Goal: Task Accomplishment & Management: Manage account settings

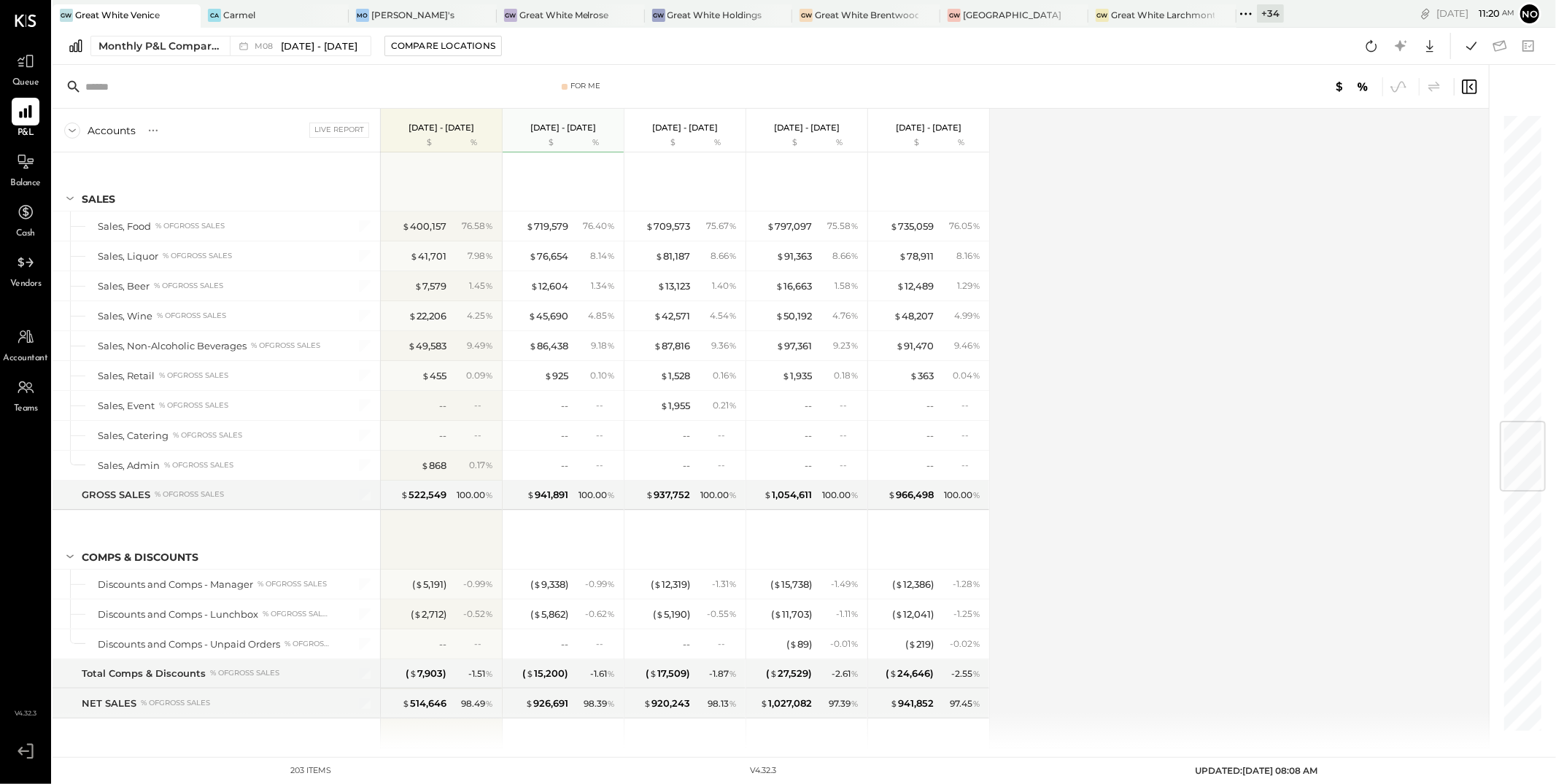
scroll to position [2606, 0]
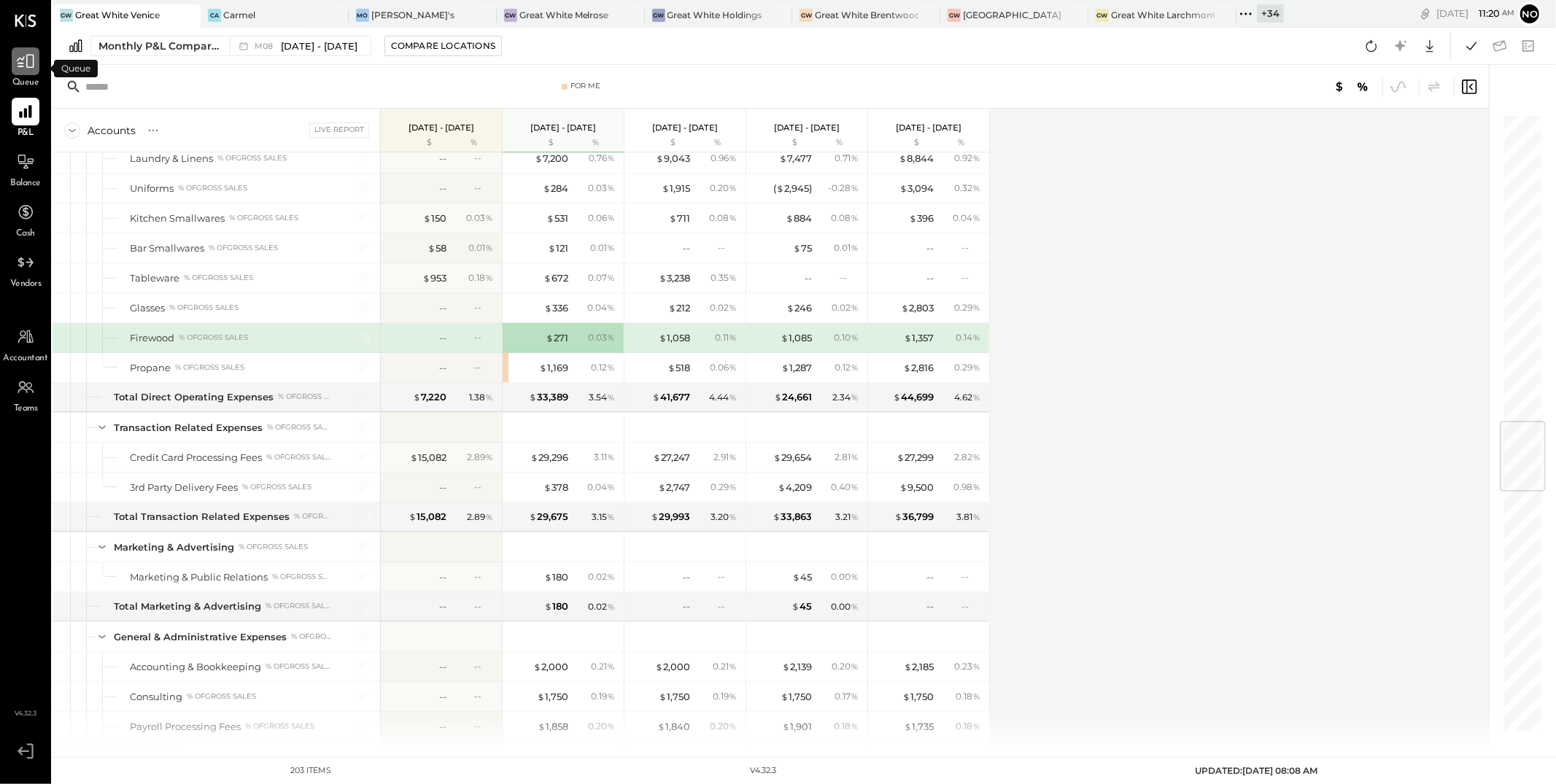
click at [22, 67] on icon at bounding box center [26, 62] width 17 height 14
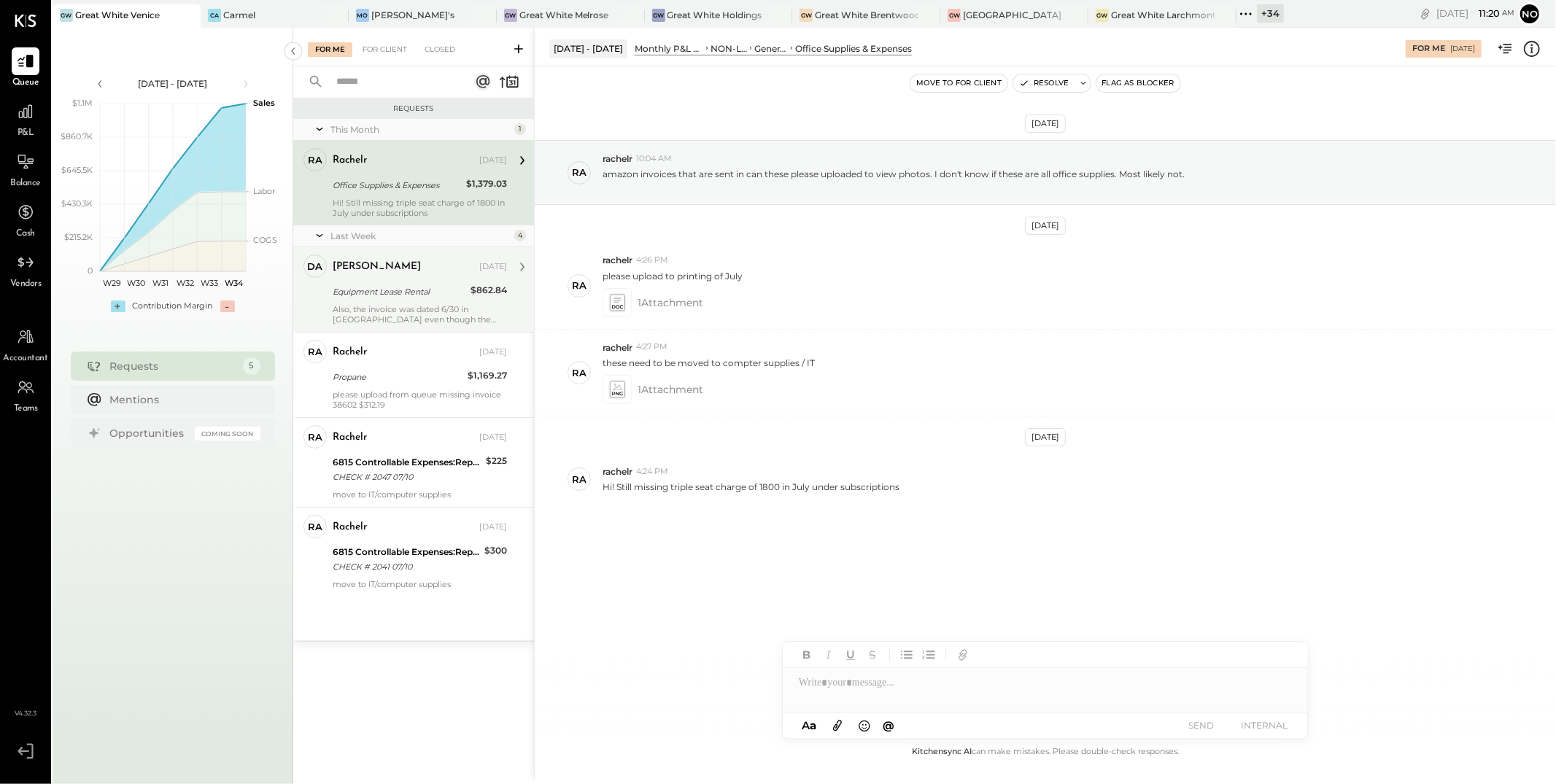
click at [382, 292] on div "Equipment Lease Rental" at bounding box center [399, 292] width 133 height 15
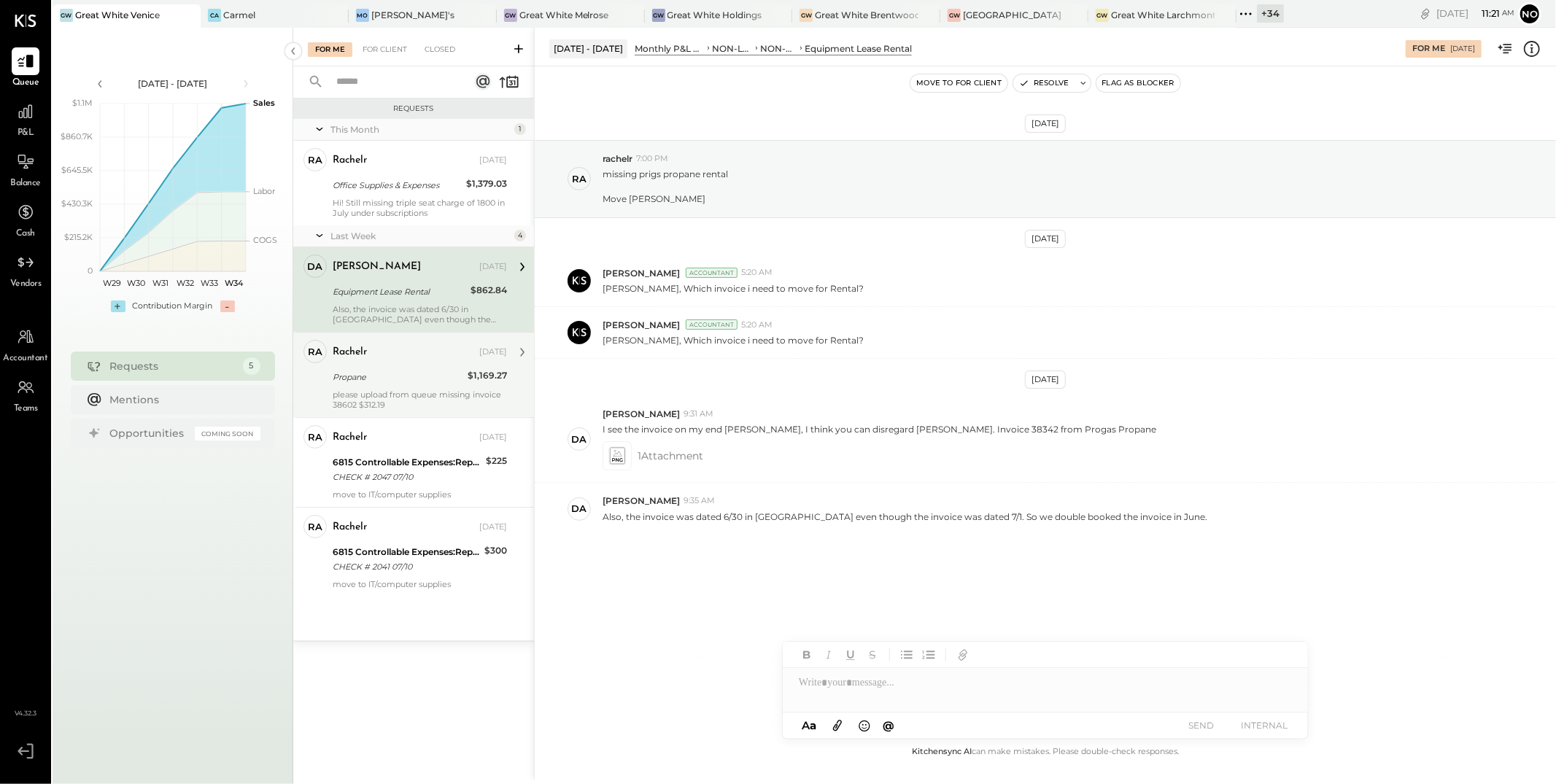
click at [382, 365] on div "rachelr [DATE] Propane $1,169.27 please upload from queue missing invoice 38602…" at bounding box center [420, 374] width 175 height 70
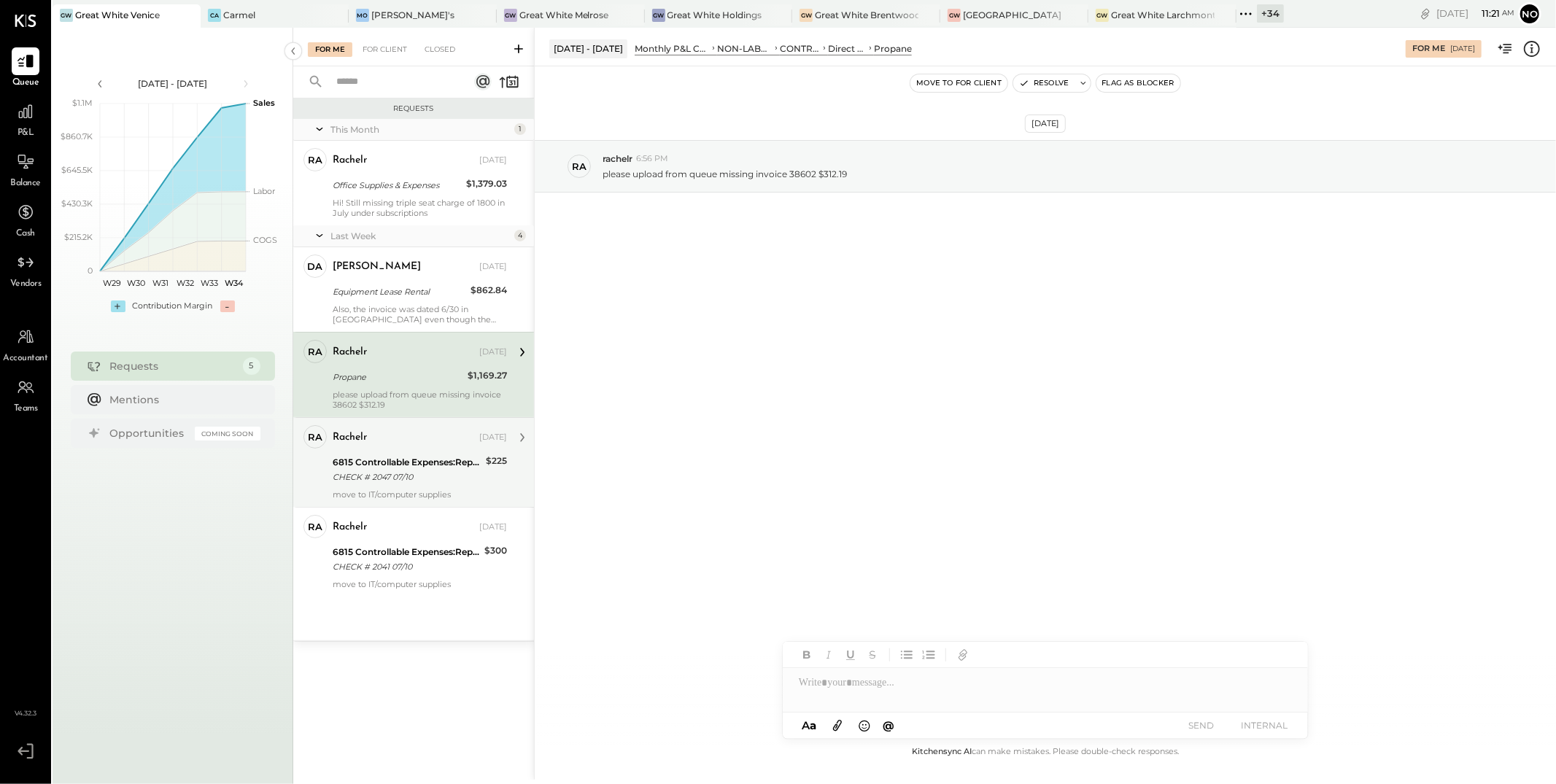
click at [407, 467] on div "6815 Controllable Expenses:Repairs & Maintenance:R&M, Facility" at bounding box center [407, 462] width 149 height 15
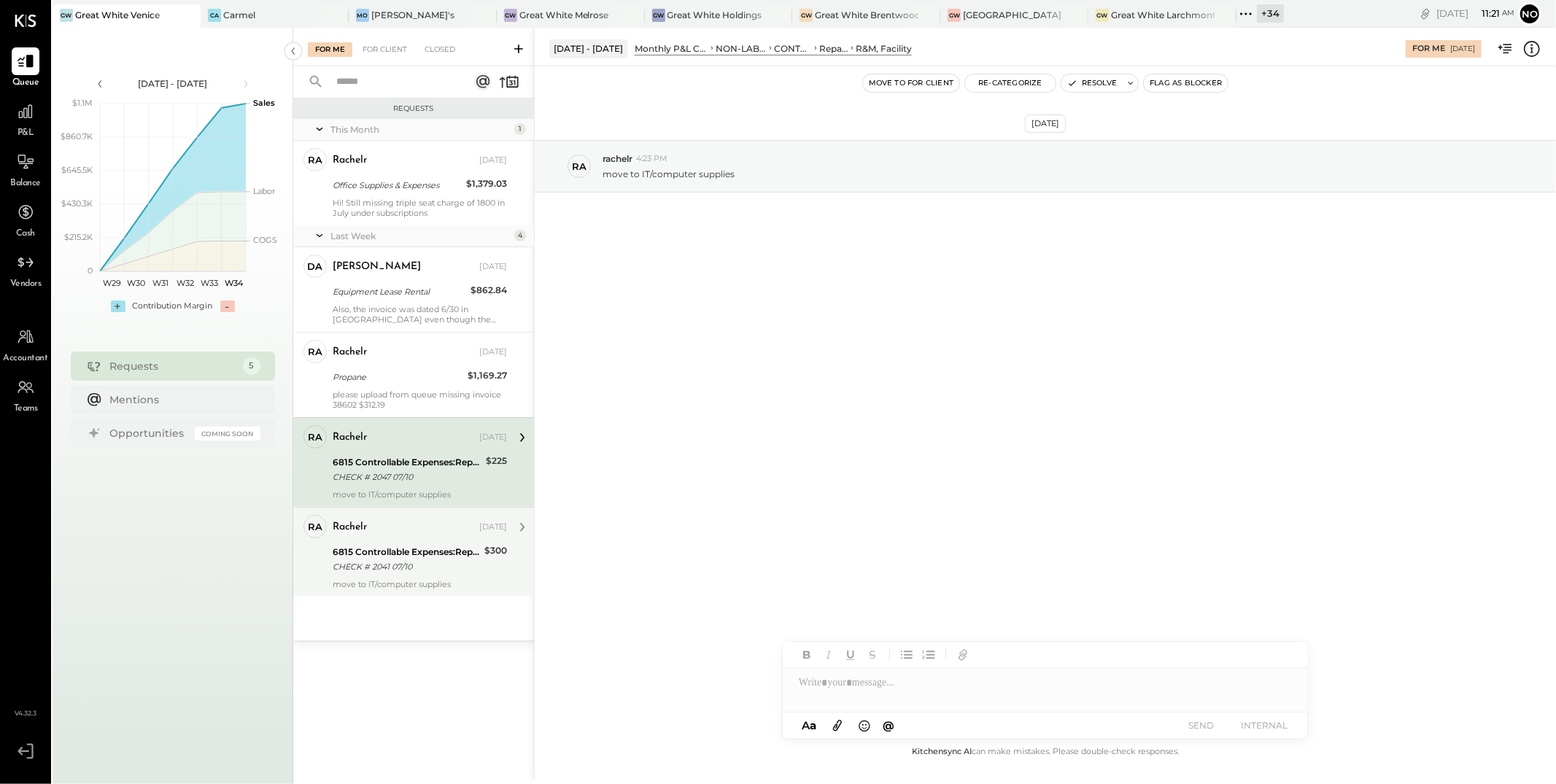
click at [382, 557] on div "6815 Controllable Expenses:Repairs & Maintenance:R&M, Facility" at bounding box center [406, 551] width 147 height 15
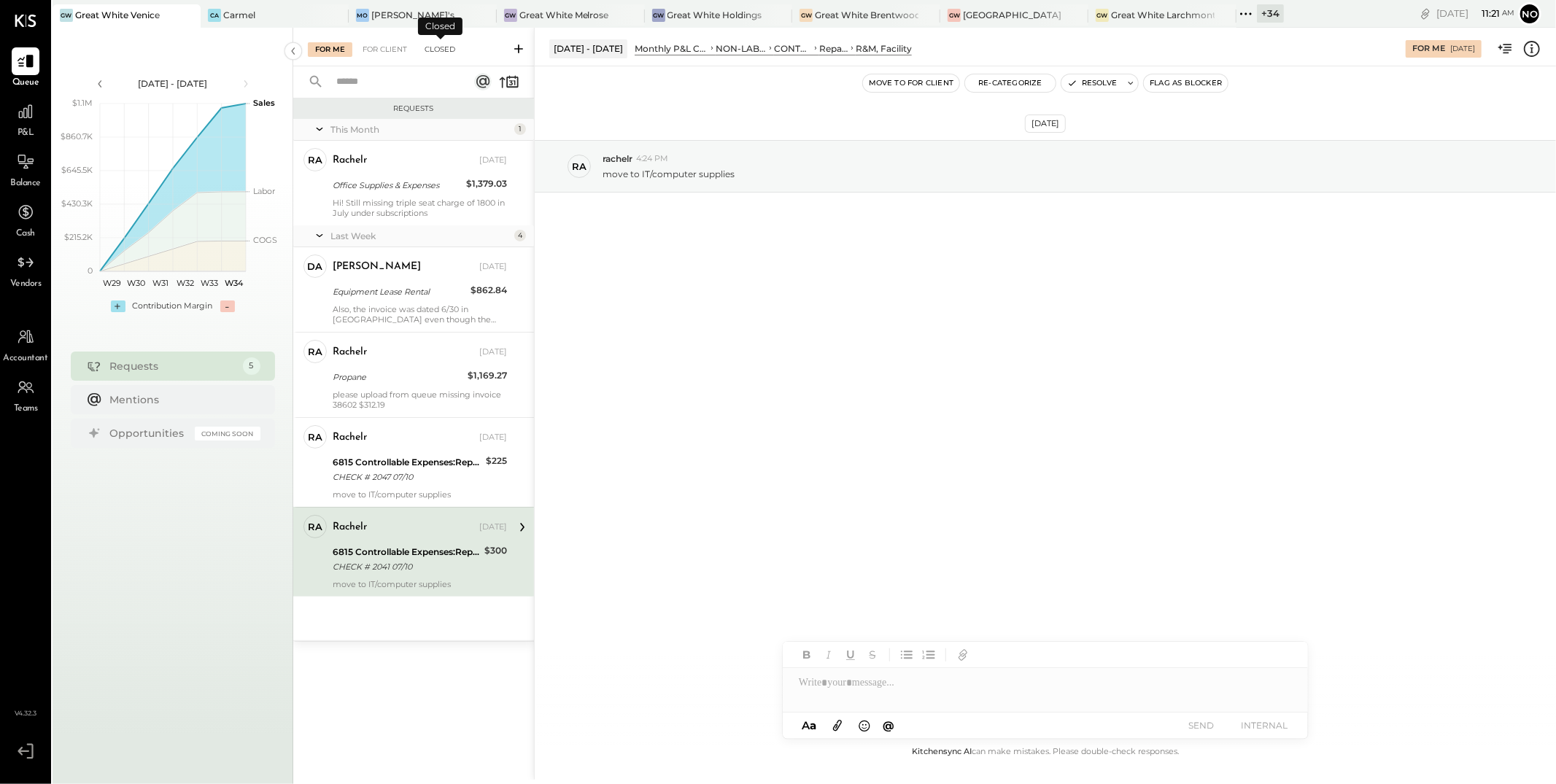
click at [442, 47] on div "Closed" at bounding box center [440, 49] width 45 height 15
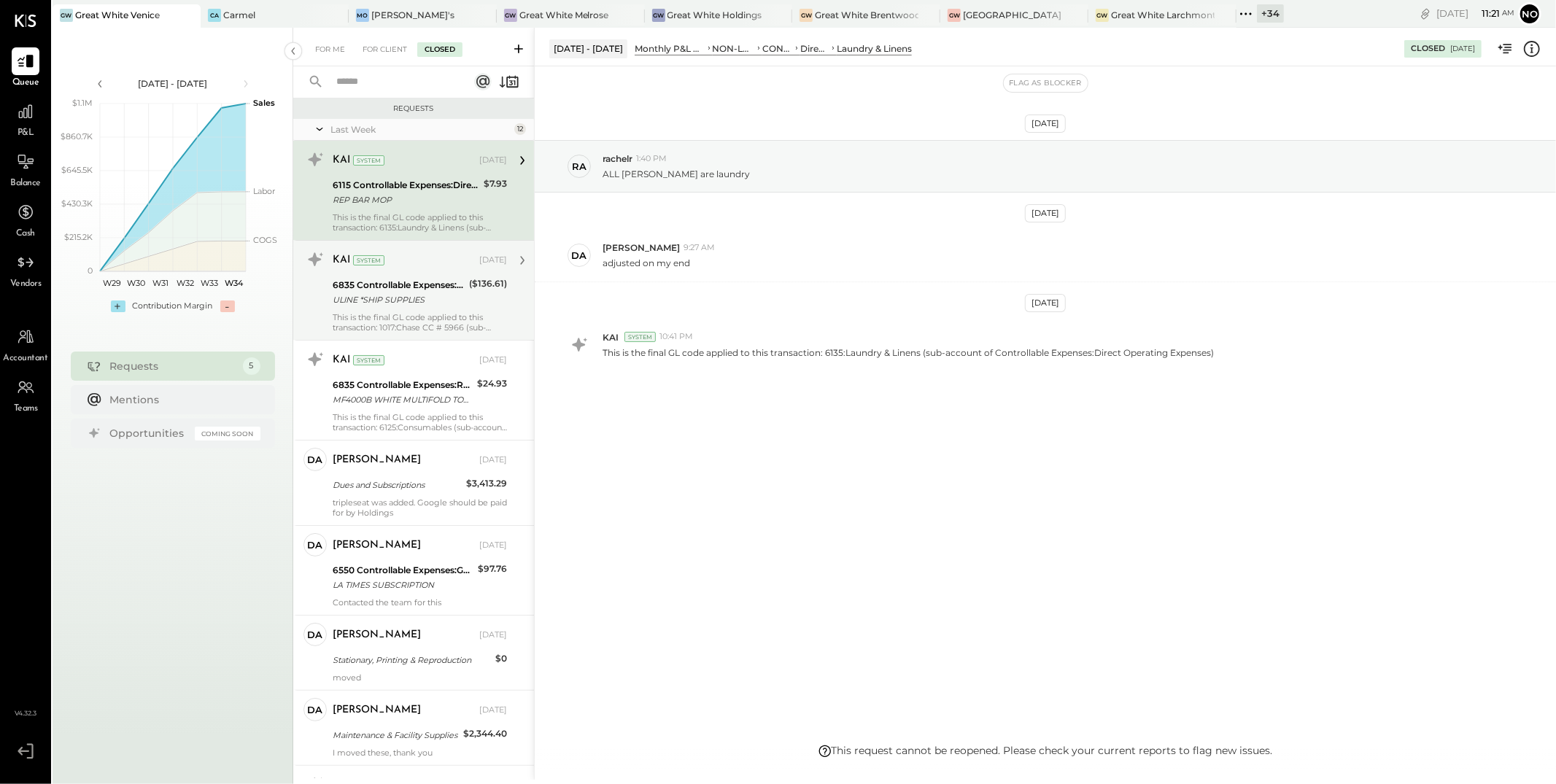
click at [403, 298] on div "ULINE *SHIP SUPPLIES" at bounding box center [399, 299] width 132 height 15
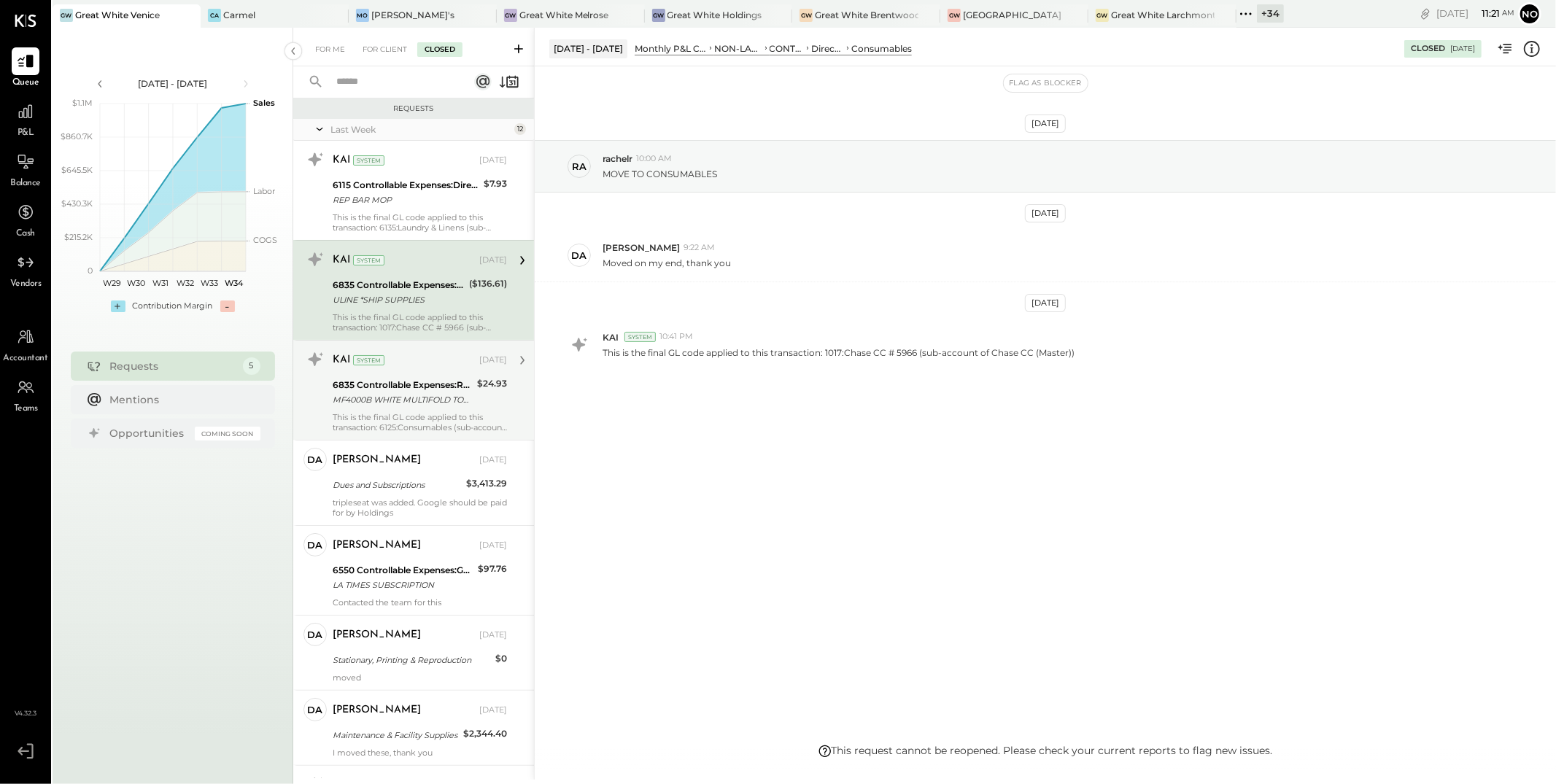
click at [425, 405] on div "MF4000B WHITE MULTIFOLD TOWEL RECYCLED (16/250/CS)" at bounding box center [403, 399] width 140 height 15
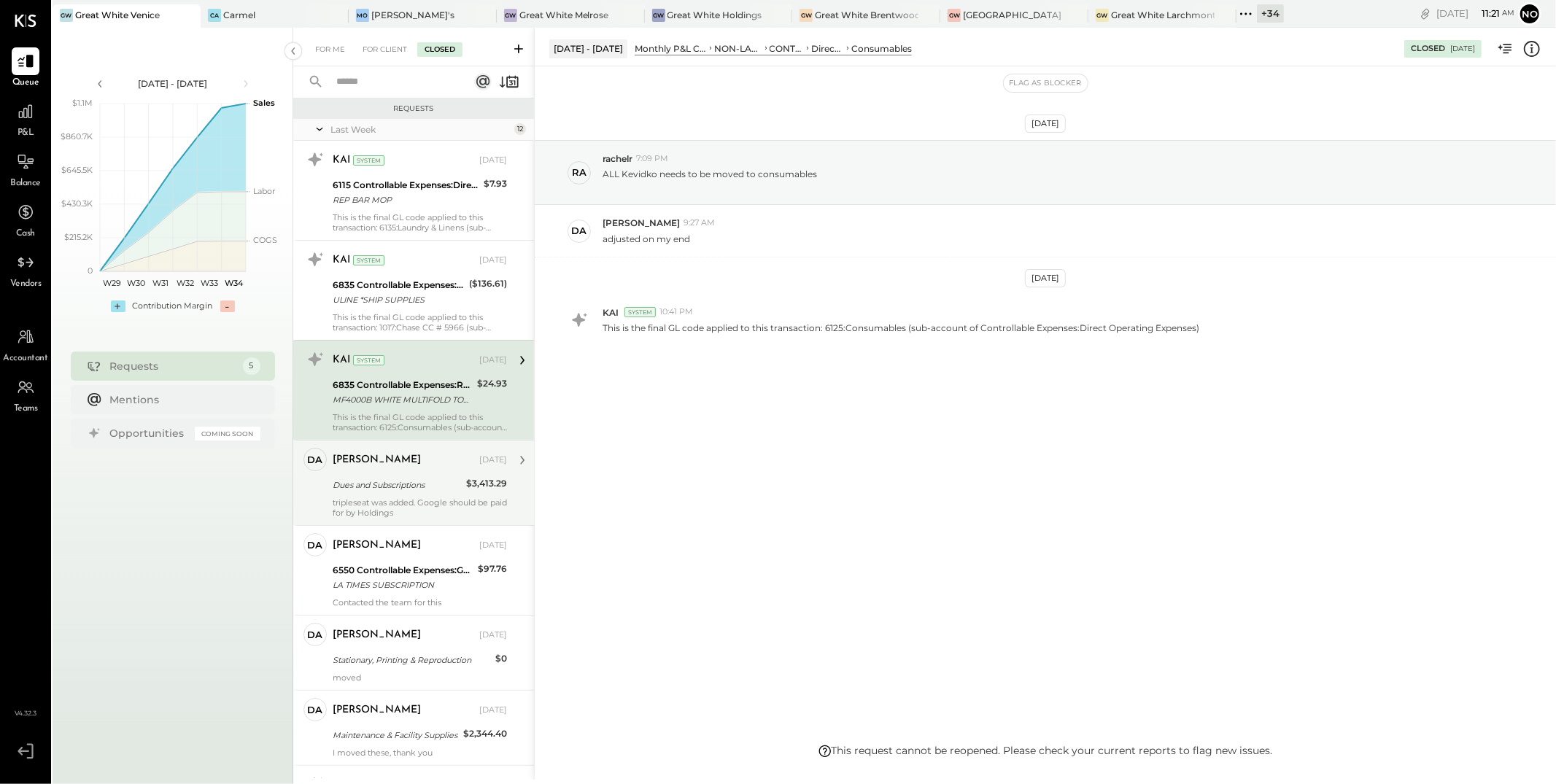
click at [411, 475] on div "[PERSON_NAME] [DATE] Dues and Subscriptions $3,413.29 tripleseat was added. Goo…" at bounding box center [420, 483] width 175 height 70
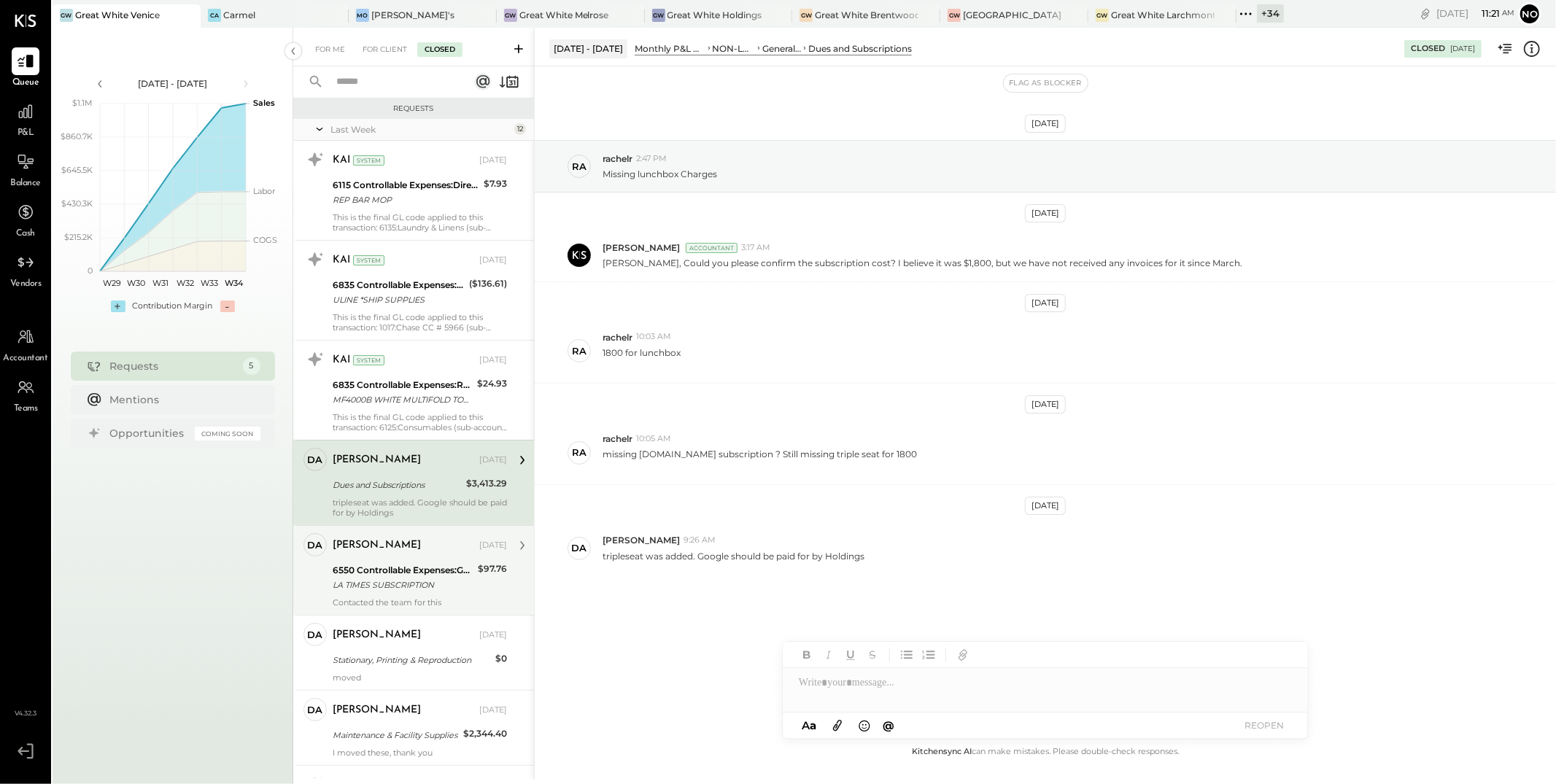
click at [416, 566] on div "6550 Controllable Expenses:General & Administrative Expenses:Dues and Subscript…" at bounding box center [403, 569] width 141 height 15
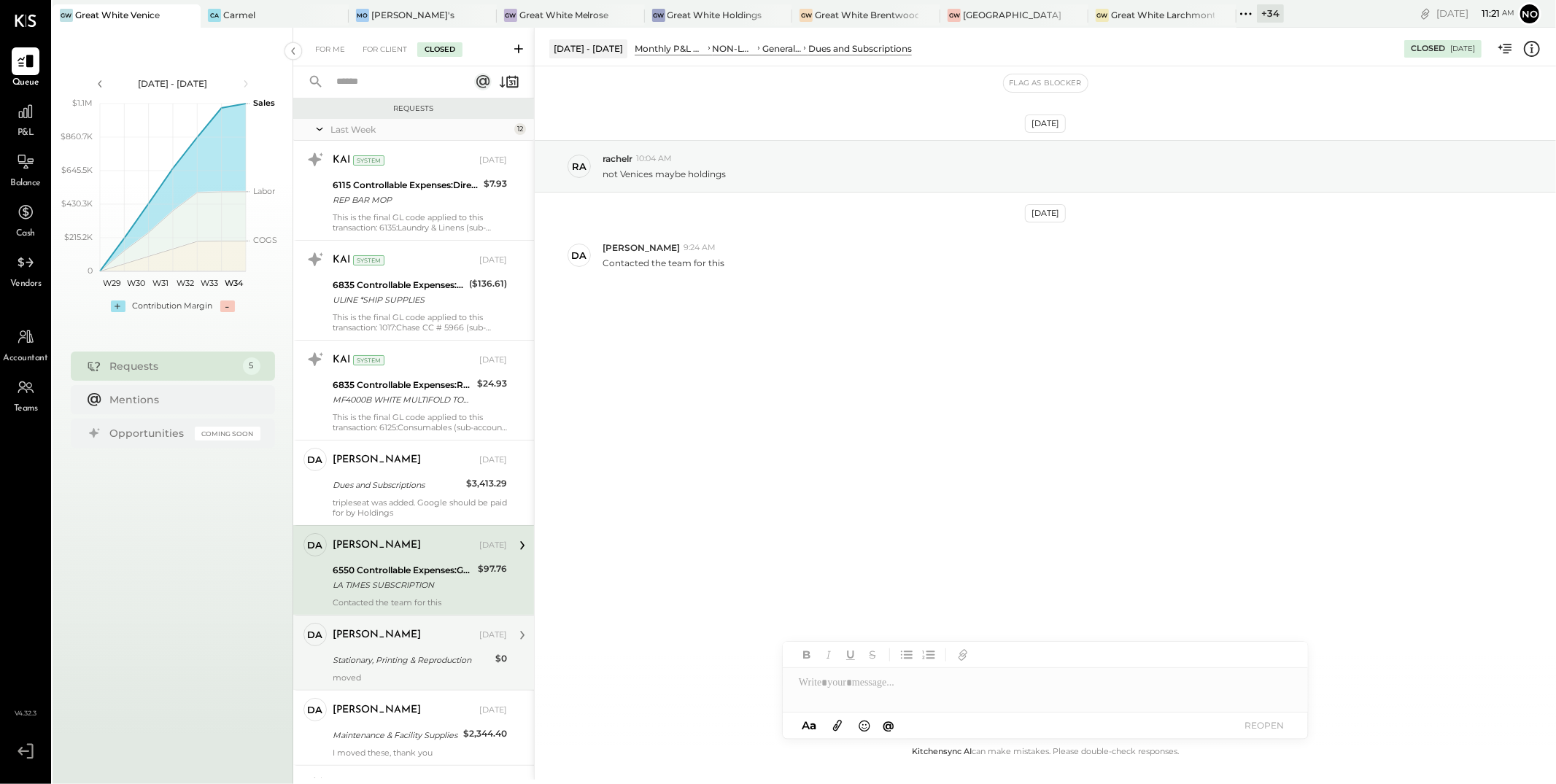
click at [422, 648] on div "[PERSON_NAME] [DATE] Stationary, Printing & Reproduction $0 moved" at bounding box center [420, 652] width 175 height 60
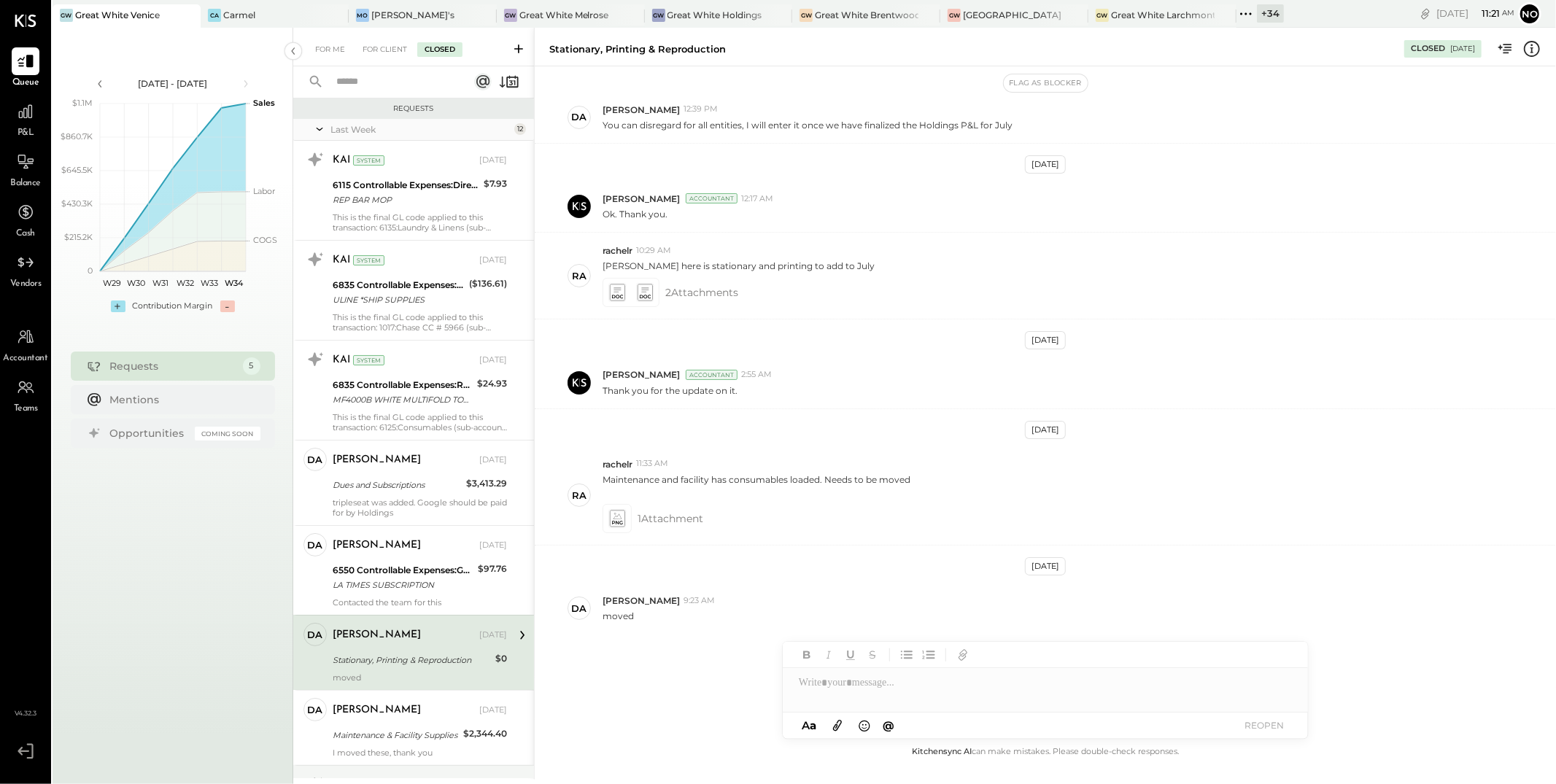
scroll to position [149, 0]
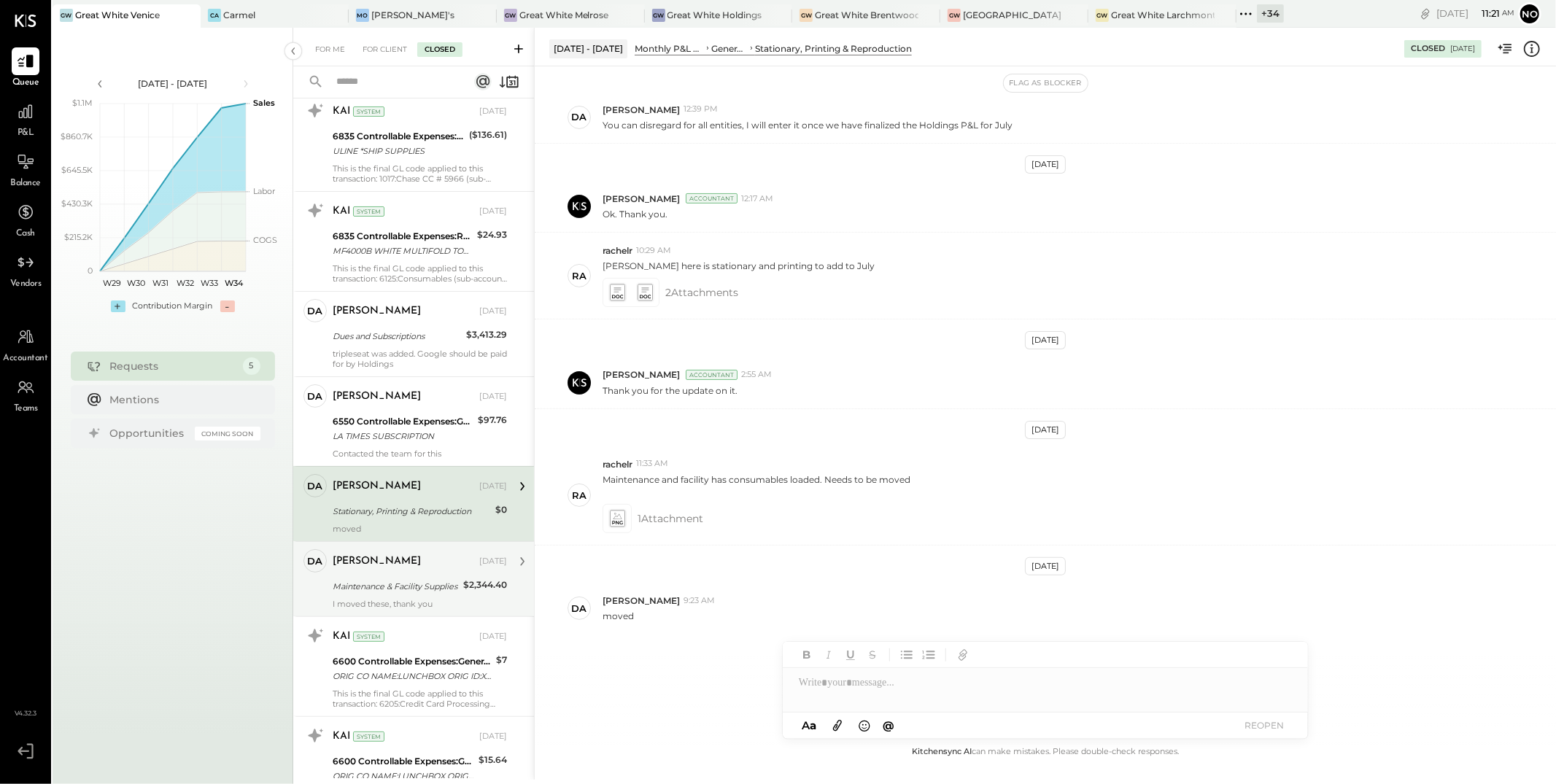
click at [376, 580] on div "Maintenance & Facility Supplies" at bounding box center [396, 586] width 127 height 15
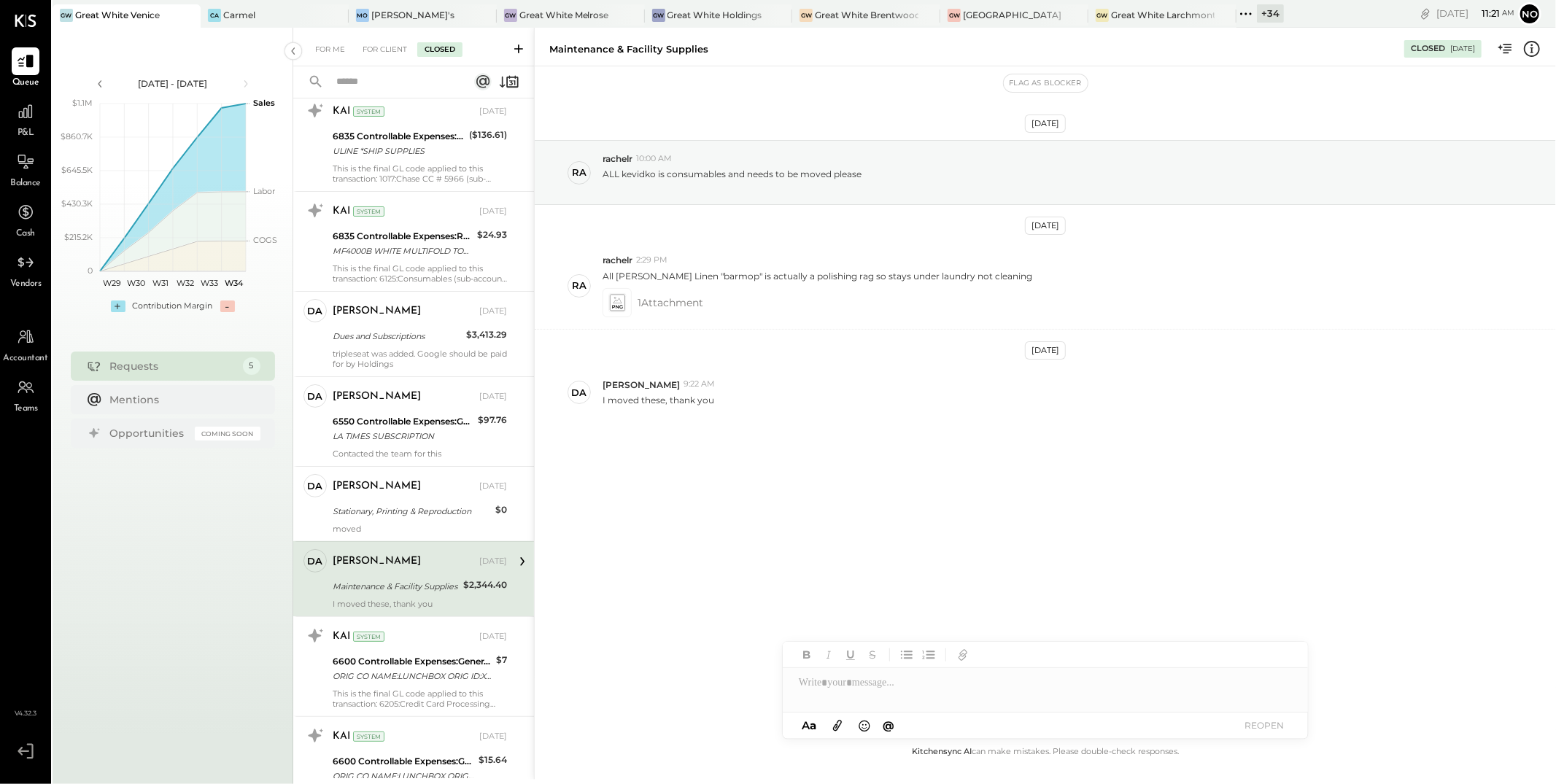
scroll to position [318, 0]
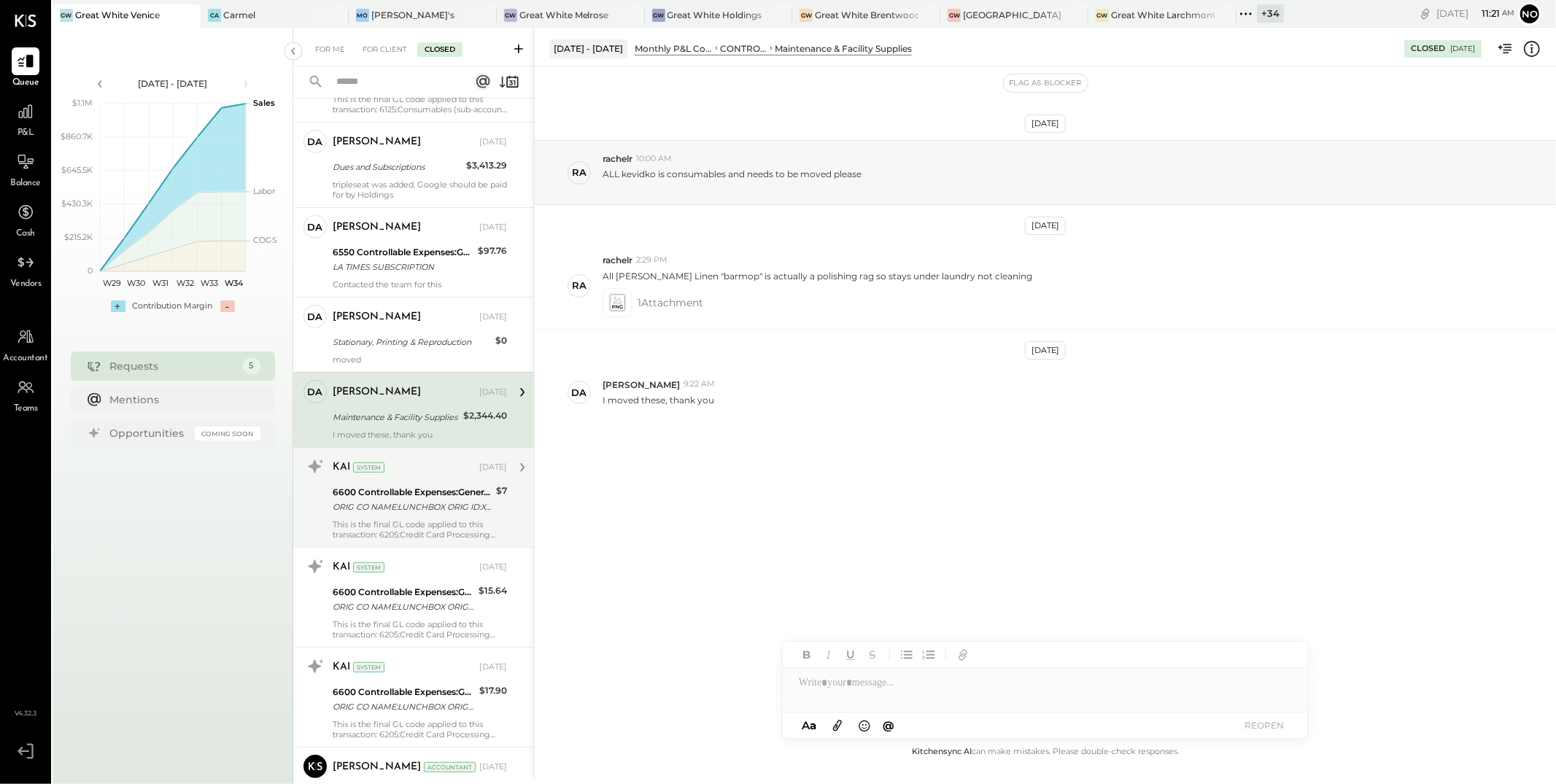
click at [380, 503] on div "ORIG CO NAME:LUNCHBOX ORIG ID:XXXXXX5881 DESC DATE:250707 CO ENTRY DESCR:SETTLE…" at bounding box center [412, 506] width 159 height 15
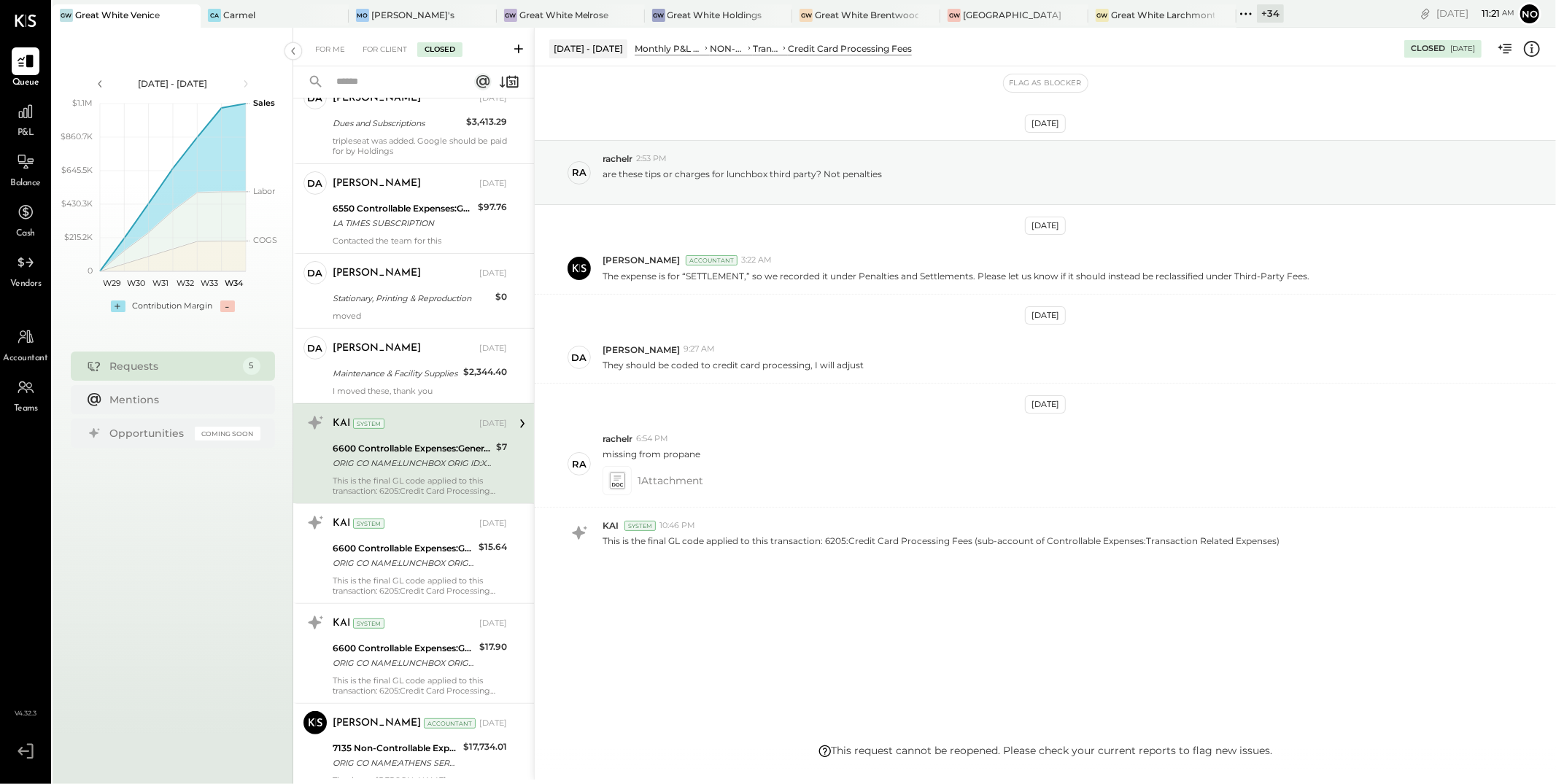
scroll to position [405, 0]
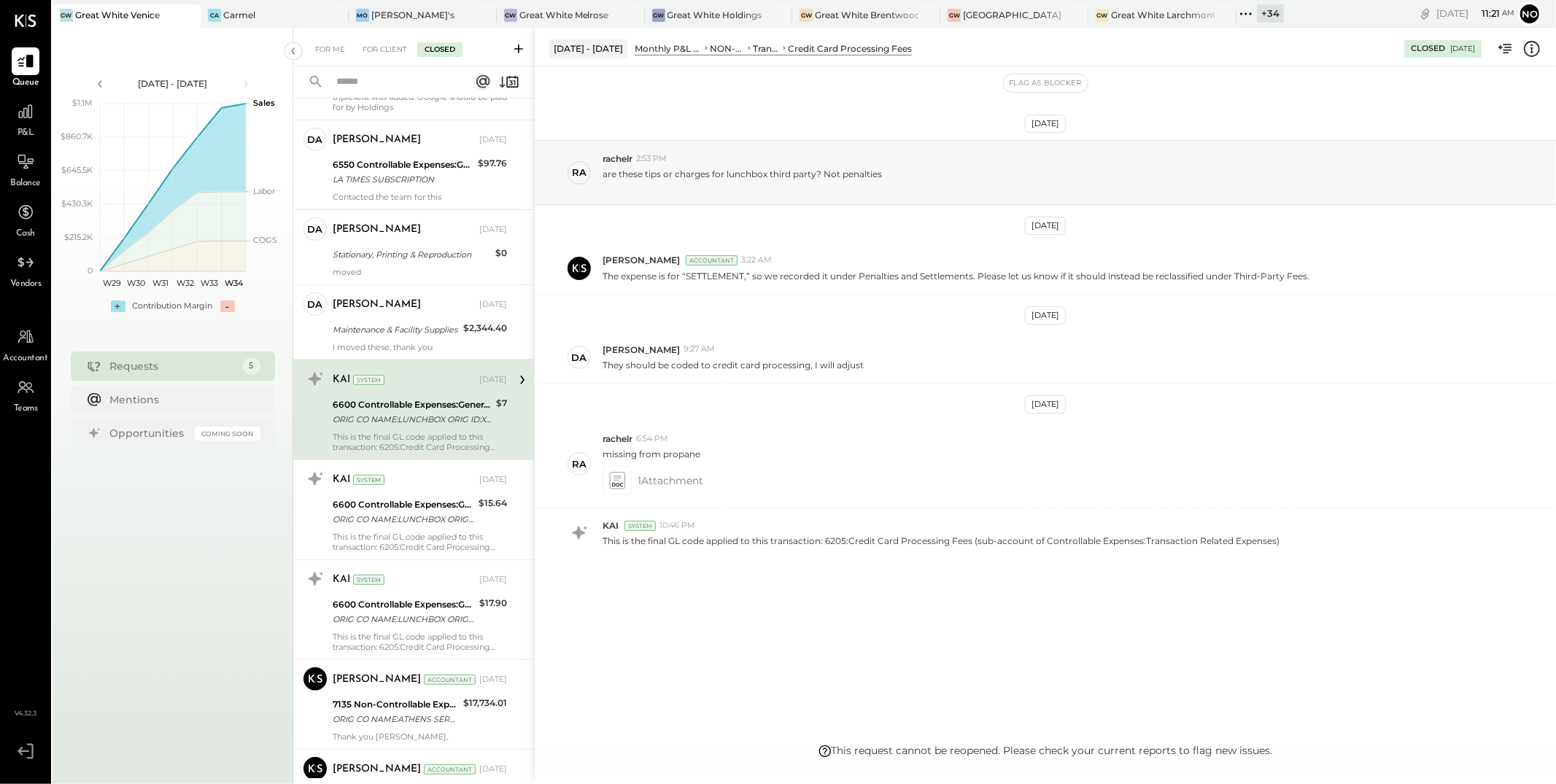
click at [384, 496] on div "6600 Controllable Expenses:General & Administrative Expenses:Penalties and Sett…" at bounding box center [403, 512] width 141 height 32
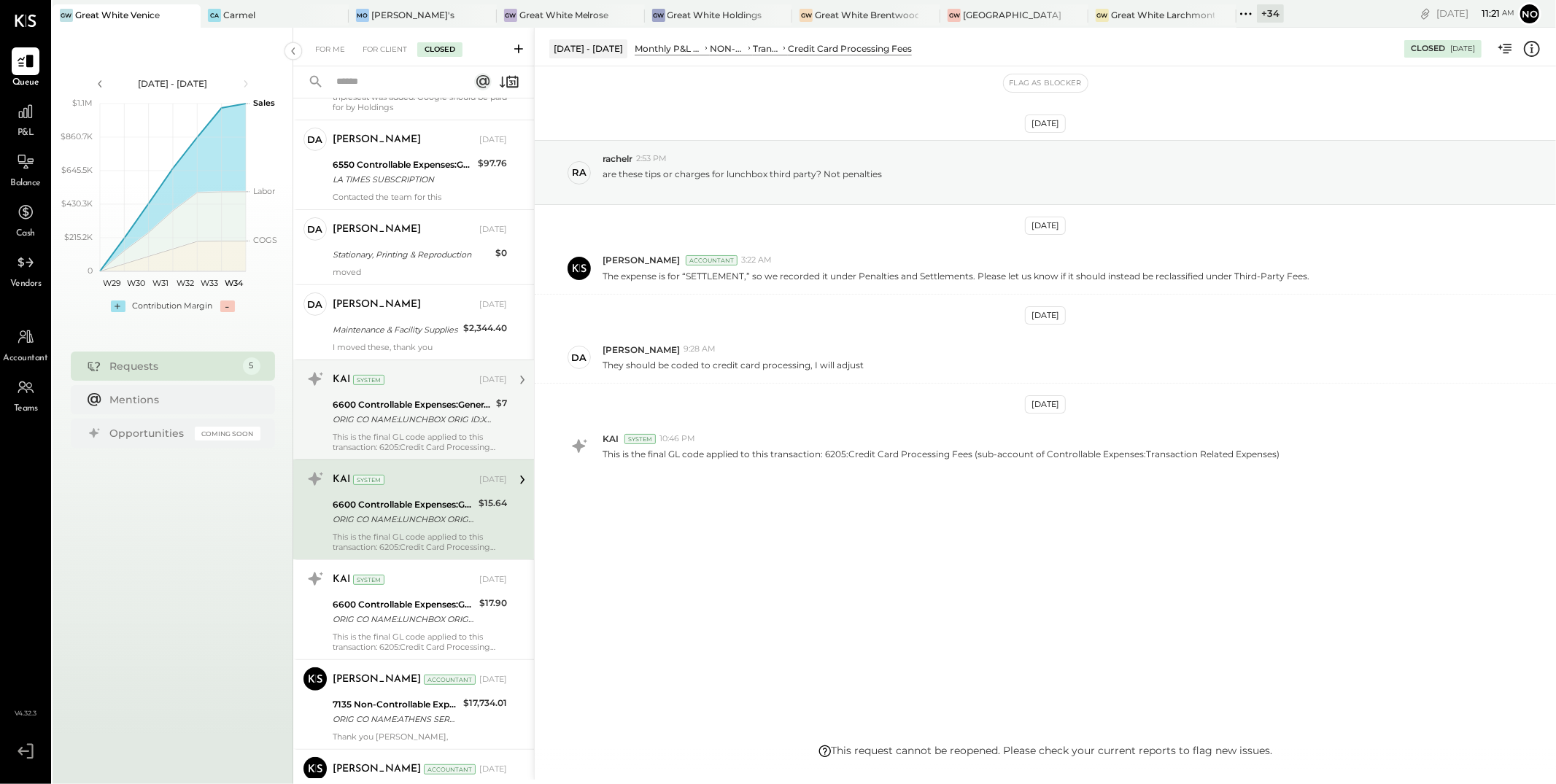
scroll to position [592, 0]
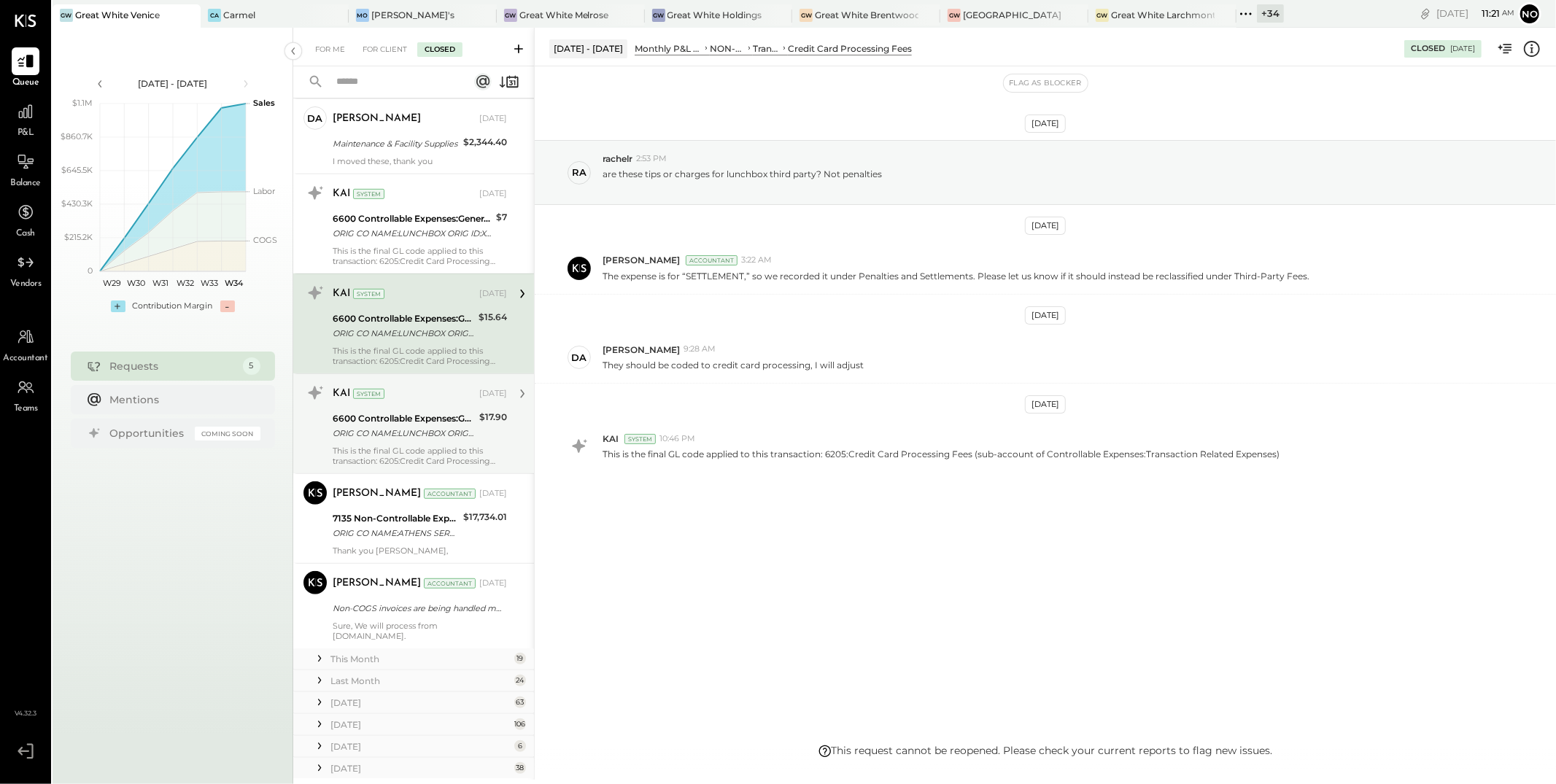
click at [394, 445] on div "KAI System [DATE] 6600 Controllable Expenses:General & Administrative Expenses:…" at bounding box center [420, 423] width 175 height 85
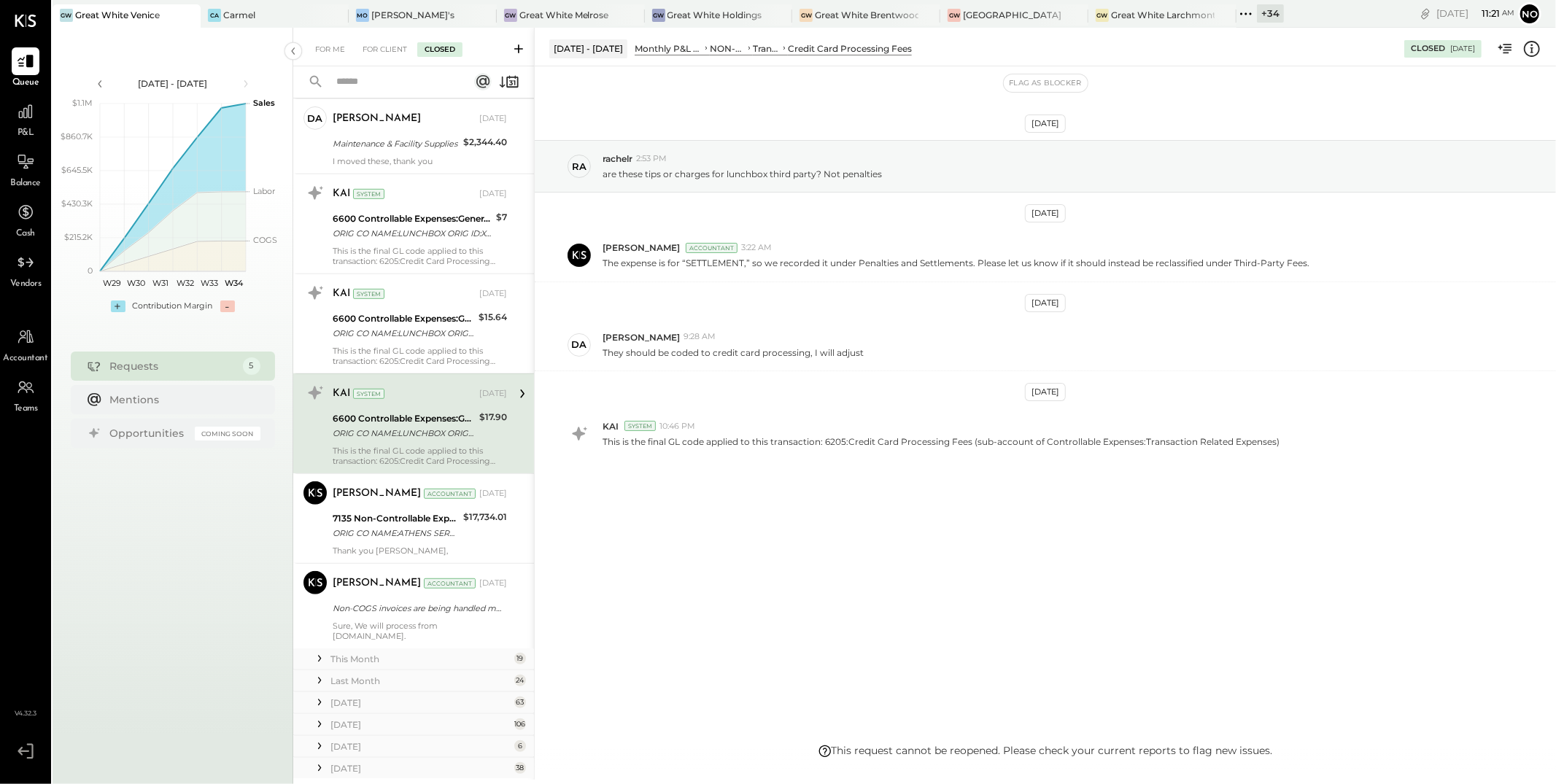
scroll to position [655, 0]
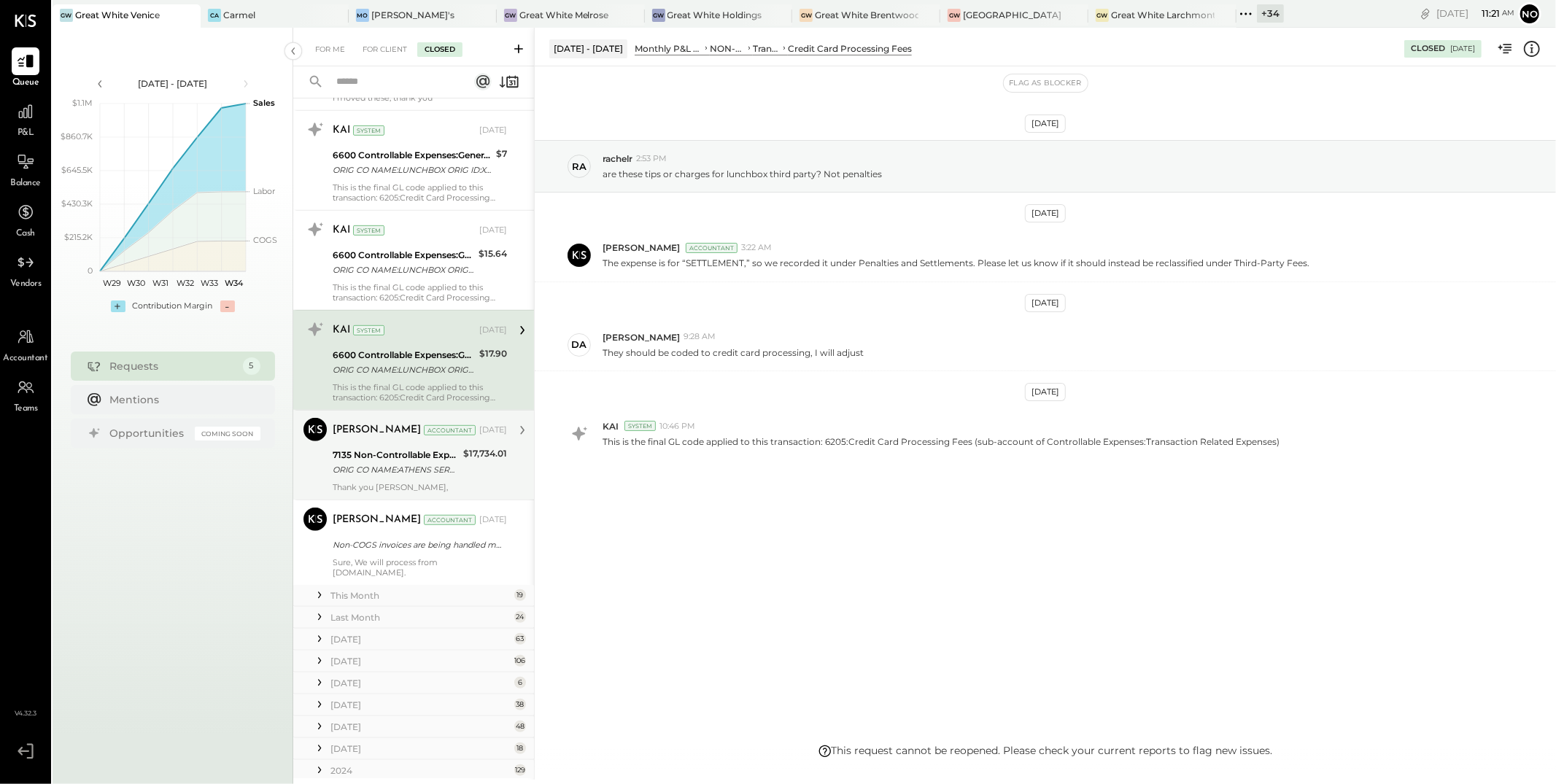
click at [395, 458] on div "7135 Non-Controllable Expenses:Utilities:Utility, Trash Removal" at bounding box center [396, 455] width 127 height 15
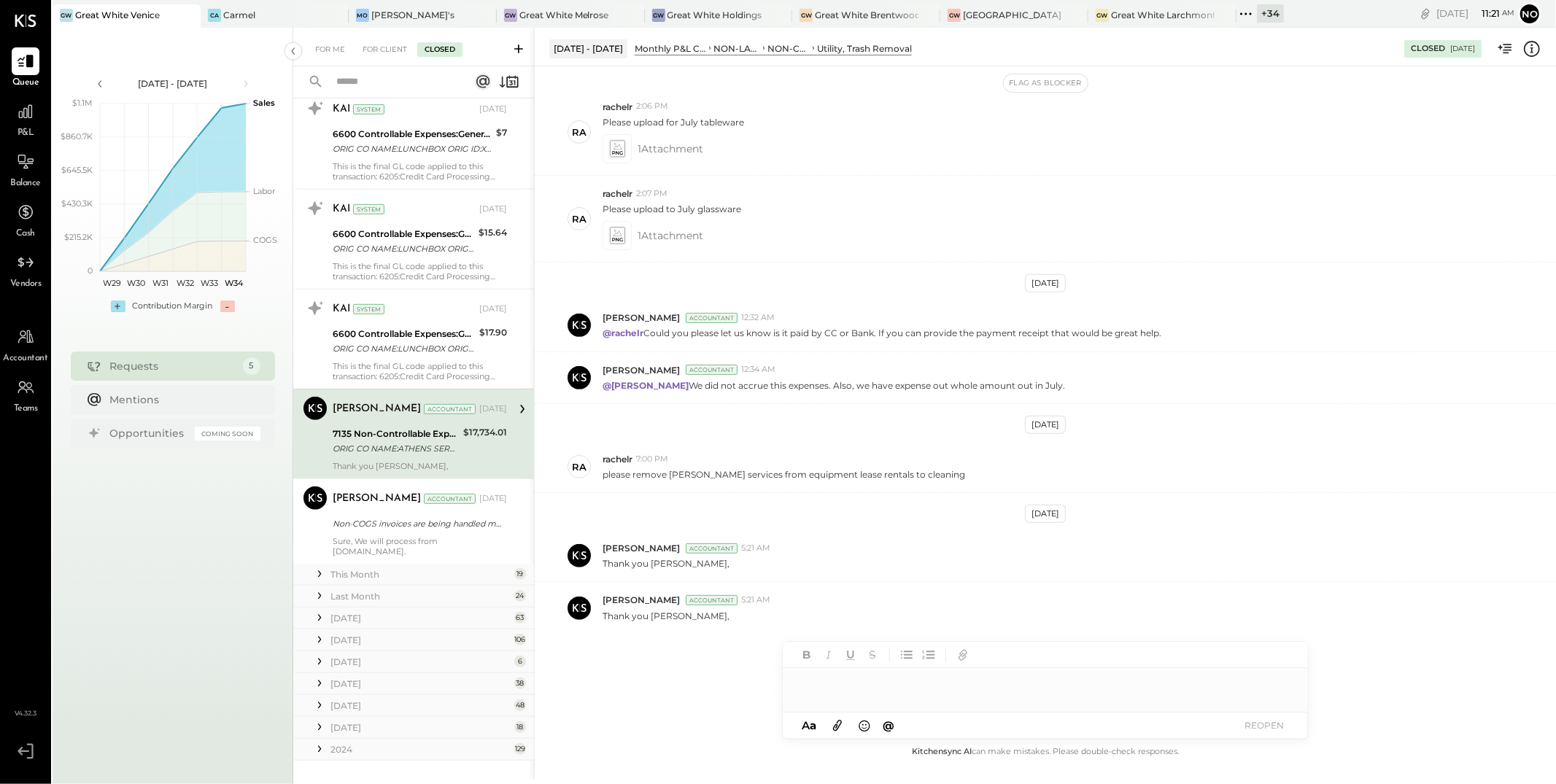
scroll to position [687, 0]
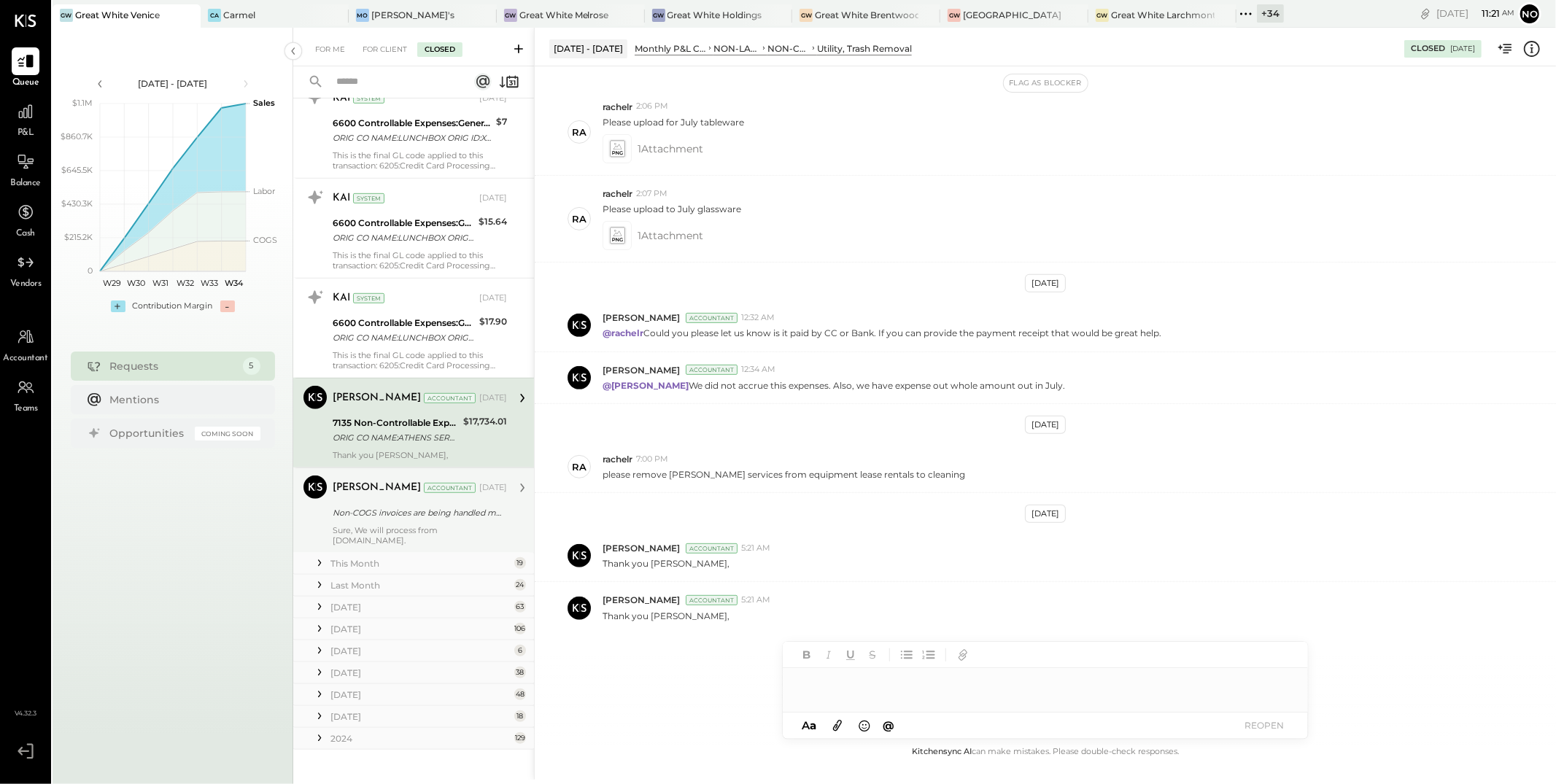
click at [358, 495] on div "[PERSON_NAME] Accountant [DATE]" at bounding box center [420, 488] width 175 height 21
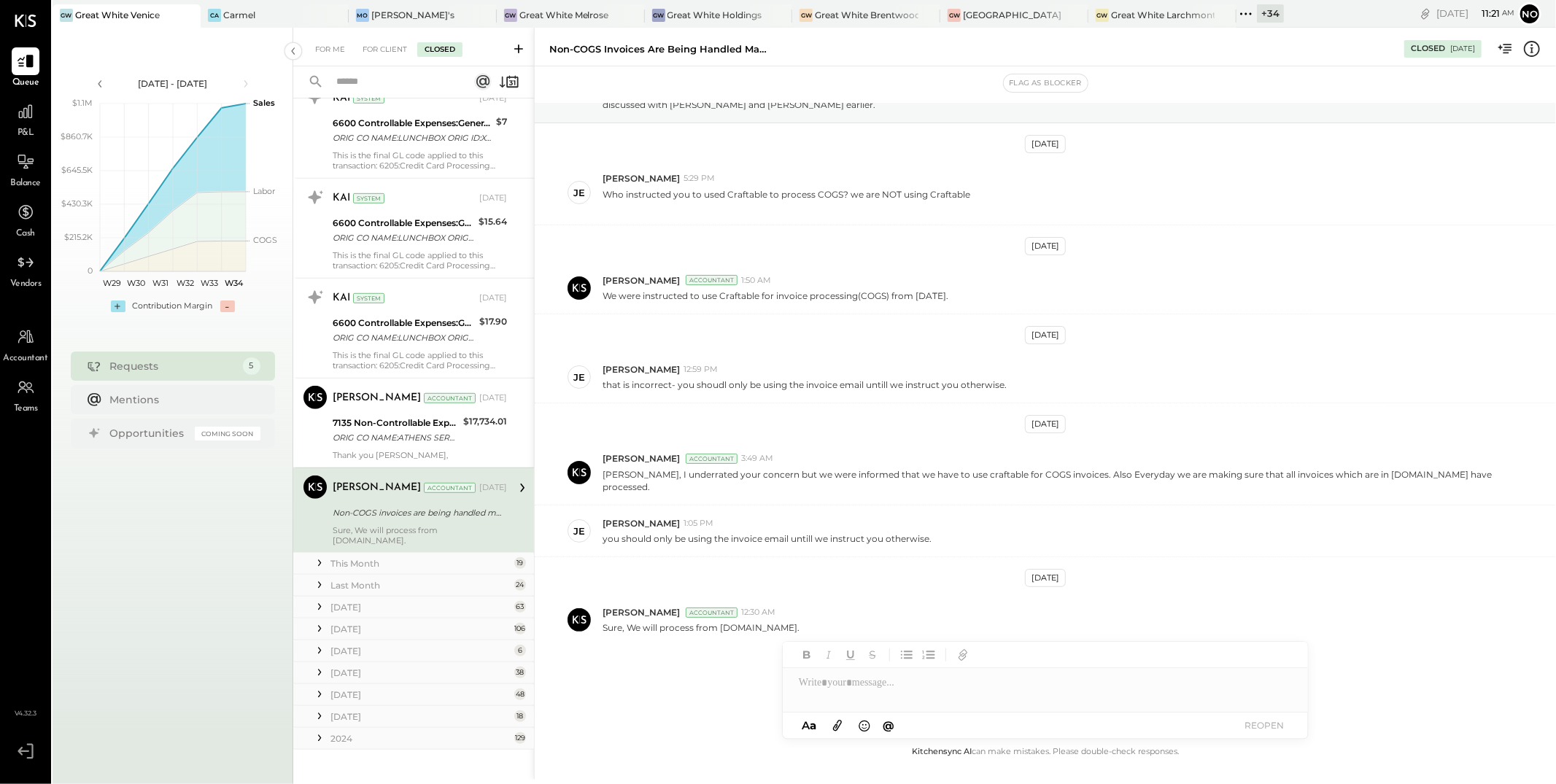
scroll to position [693, 0]
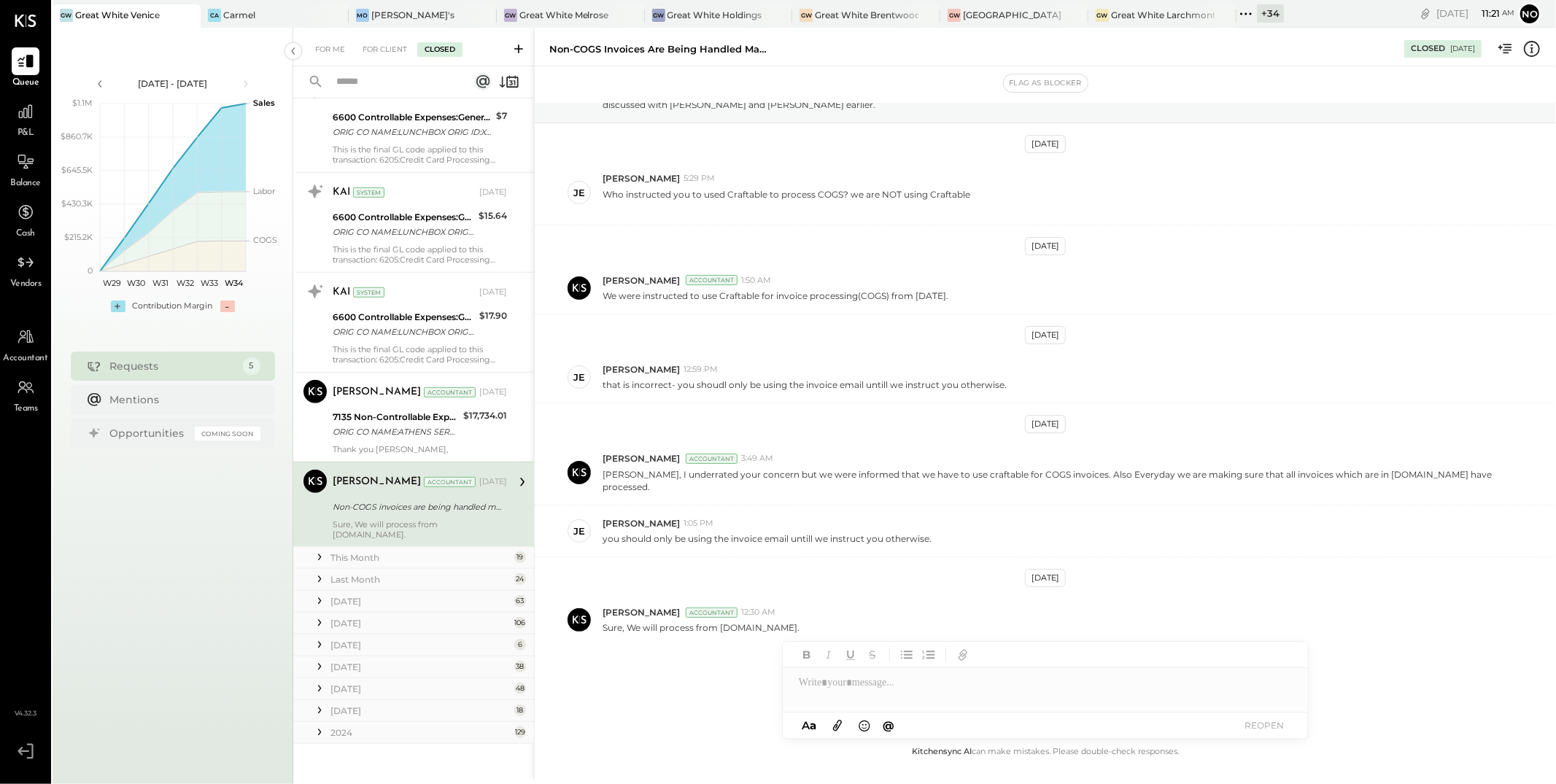
click at [375, 551] on div "This Month" at bounding box center [420, 557] width 180 height 12
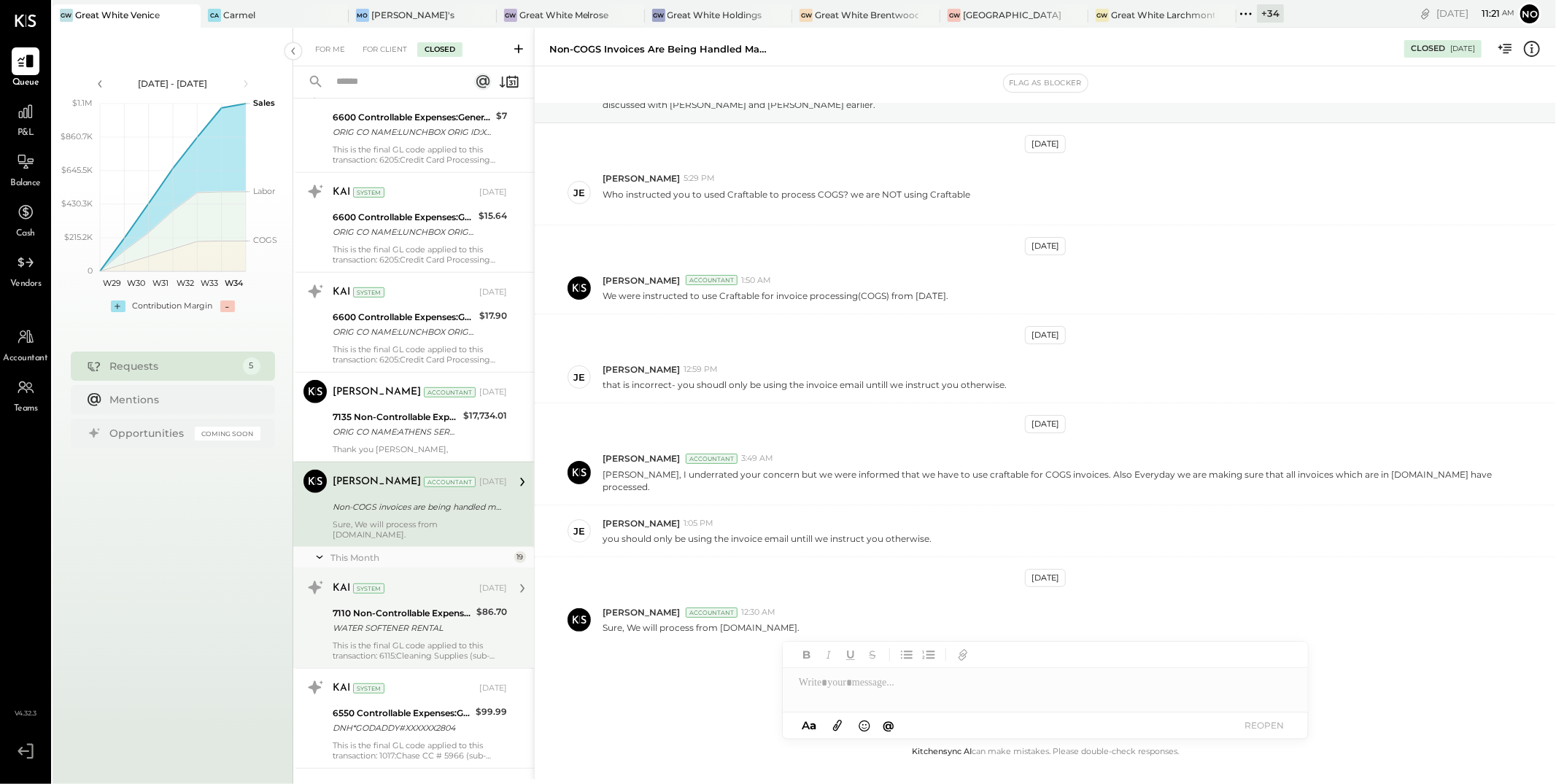
click at [408, 621] on div "WATER SOFTENER RENTAL" at bounding box center [402, 628] width 139 height 15
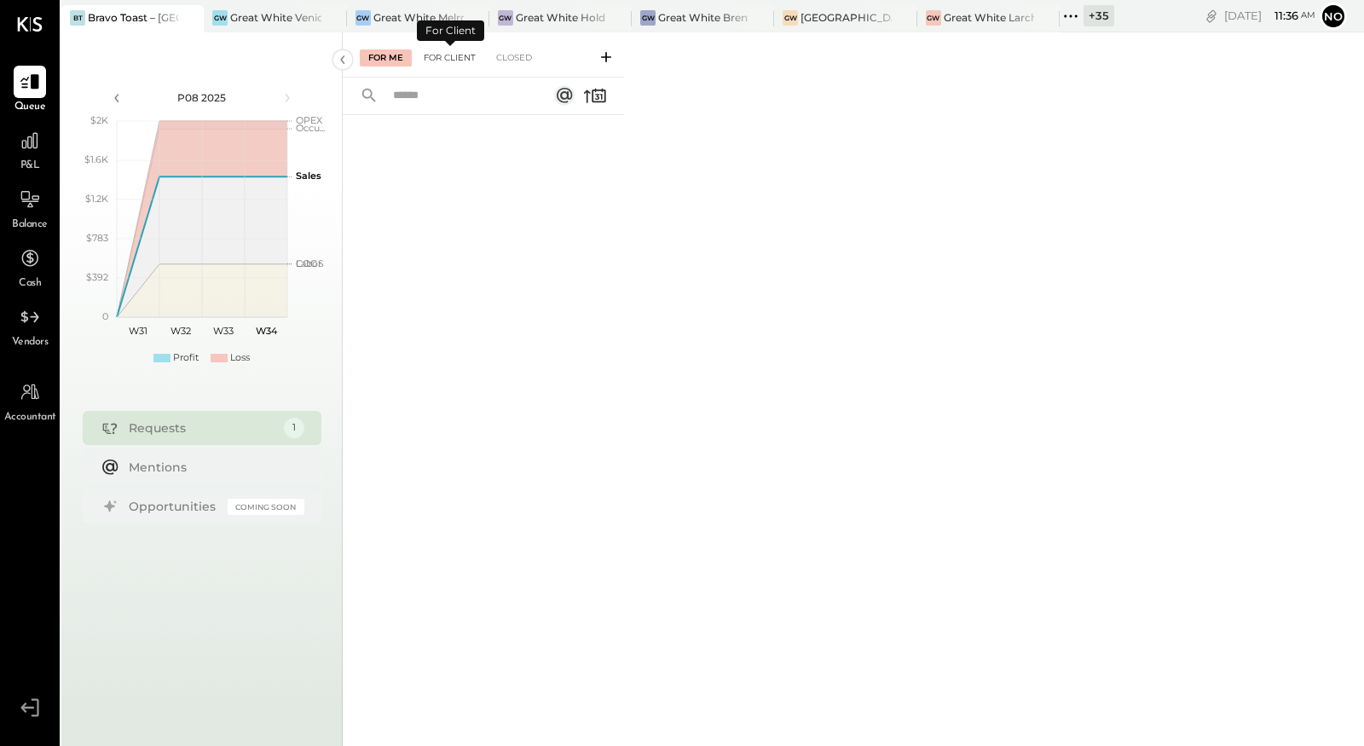
click at [456, 55] on div "For Client" at bounding box center [449, 57] width 69 height 17
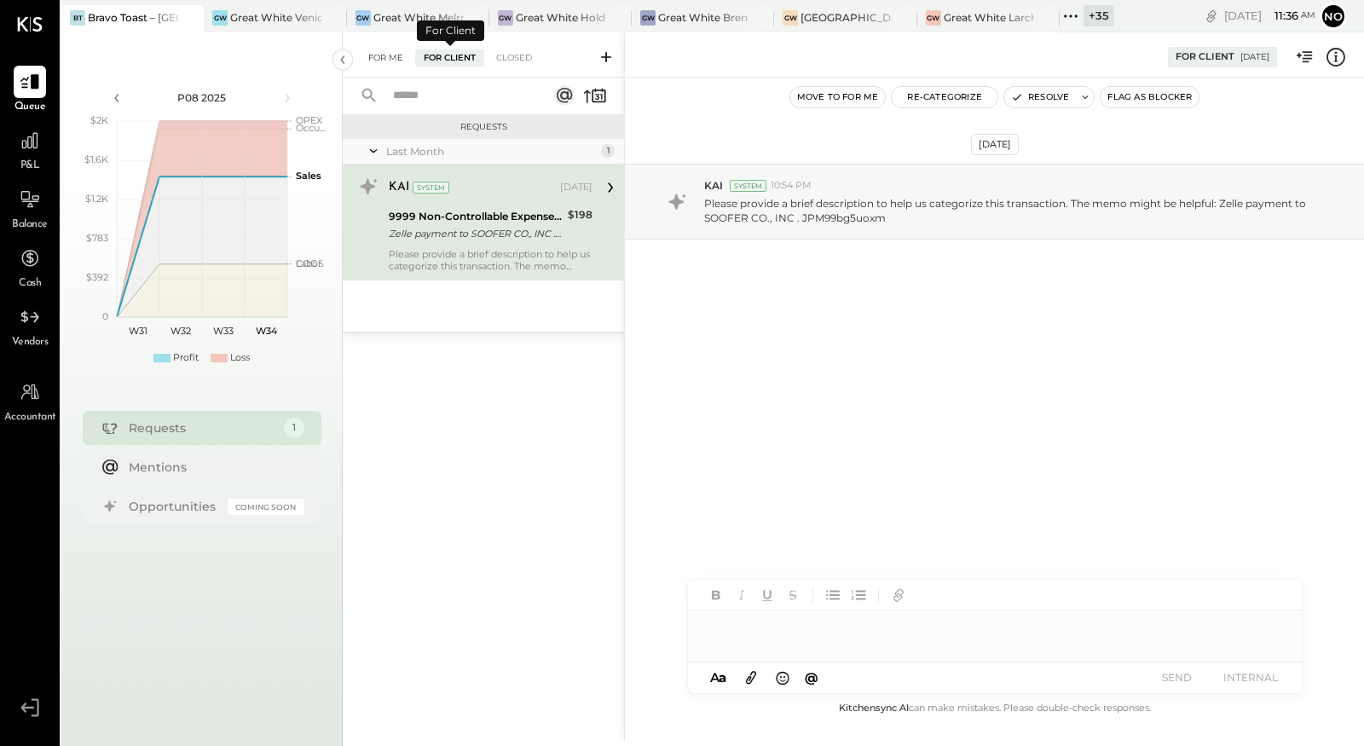
click at [385, 61] on div "For Me" at bounding box center [386, 57] width 52 height 17
